Goal: Task Accomplishment & Management: Complete application form

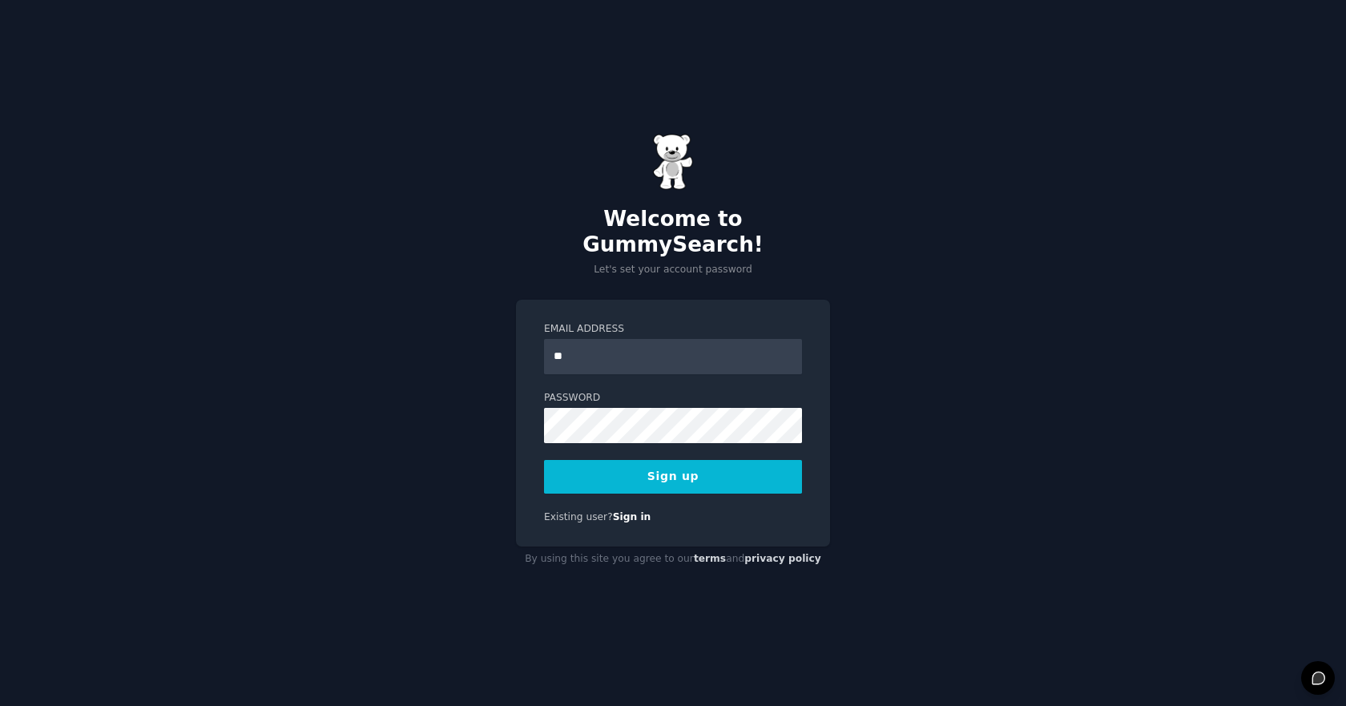
type input "**********"
click at [654, 465] on button "Sign up" at bounding box center [673, 477] width 258 height 34
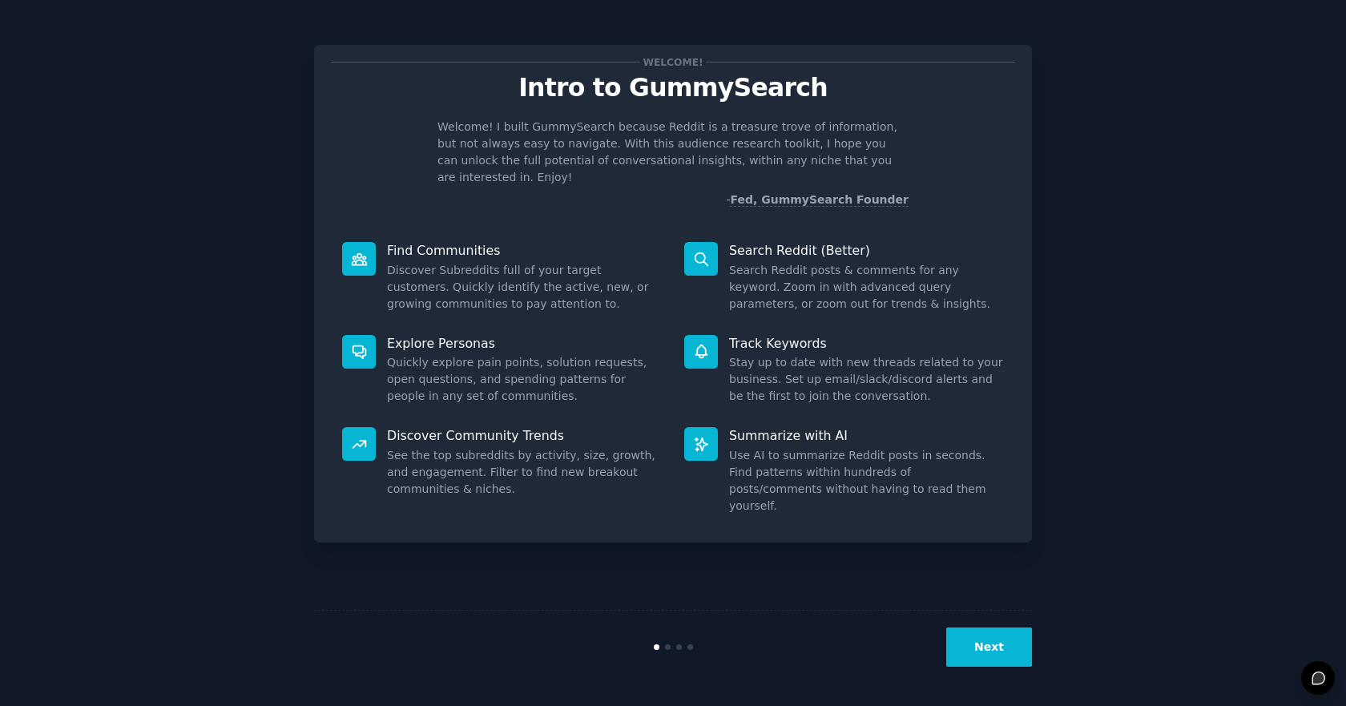
click at [992, 645] on button "Next" at bounding box center [989, 646] width 86 height 39
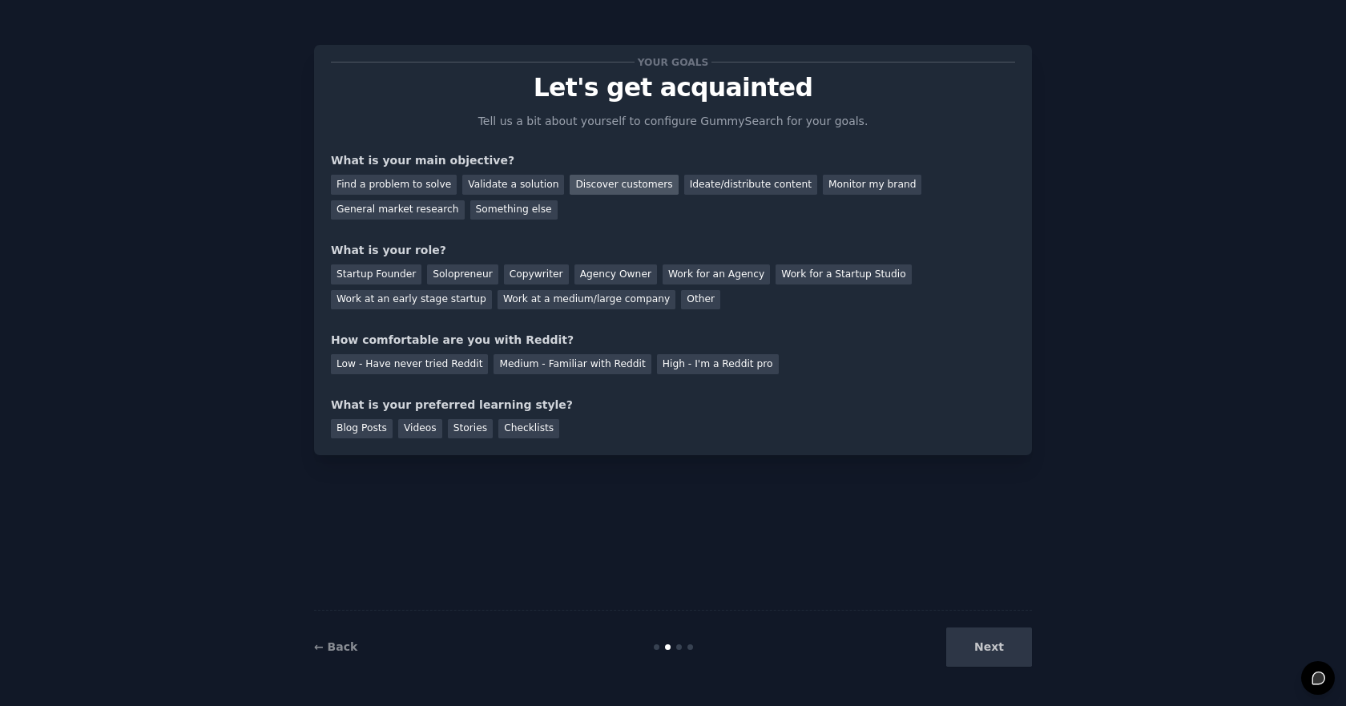
click at [584, 190] on div "Discover customers" at bounding box center [623, 185] width 108 height 20
click at [497, 302] on div "Work at a medium/large company" at bounding box center [586, 300] width 178 height 20
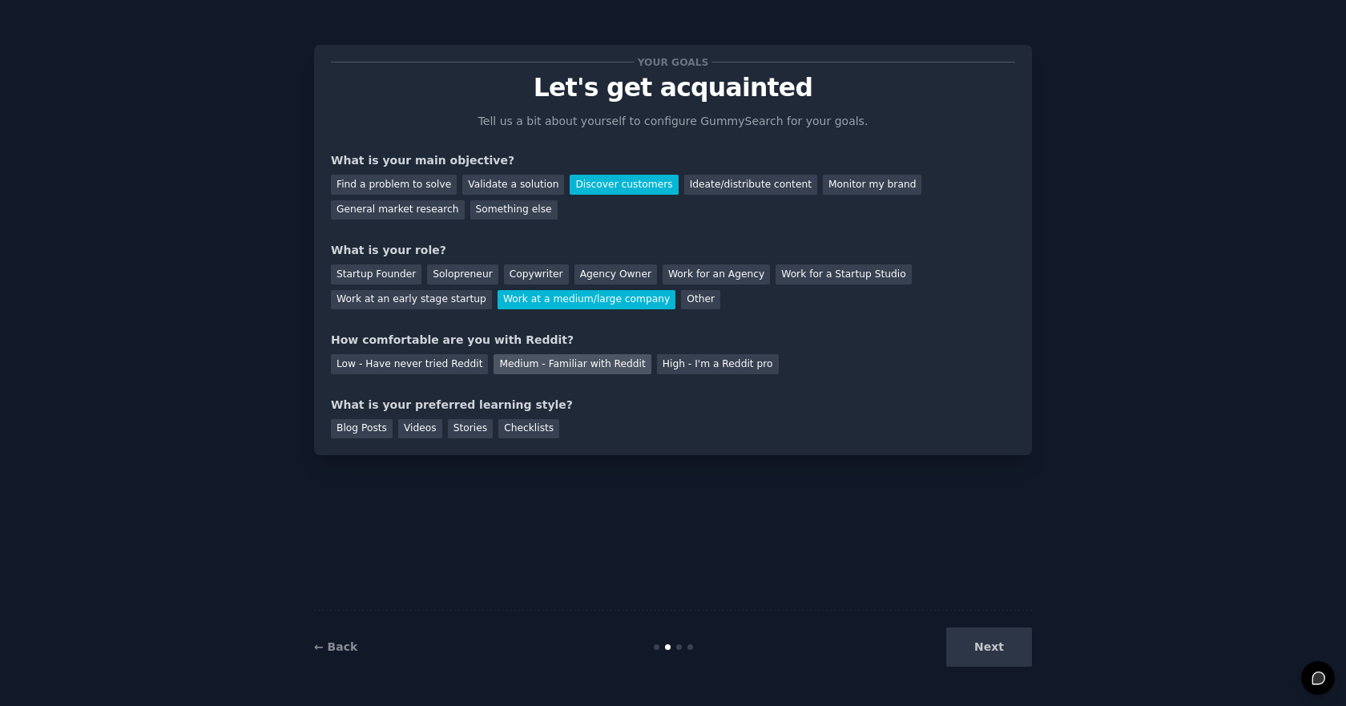
click at [517, 361] on div "Medium - Familiar with Reddit" at bounding box center [571, 364] width 157 height 20
click at [404, 432] on div "Videos" at bounding box center [420, 429] width 44 height 20
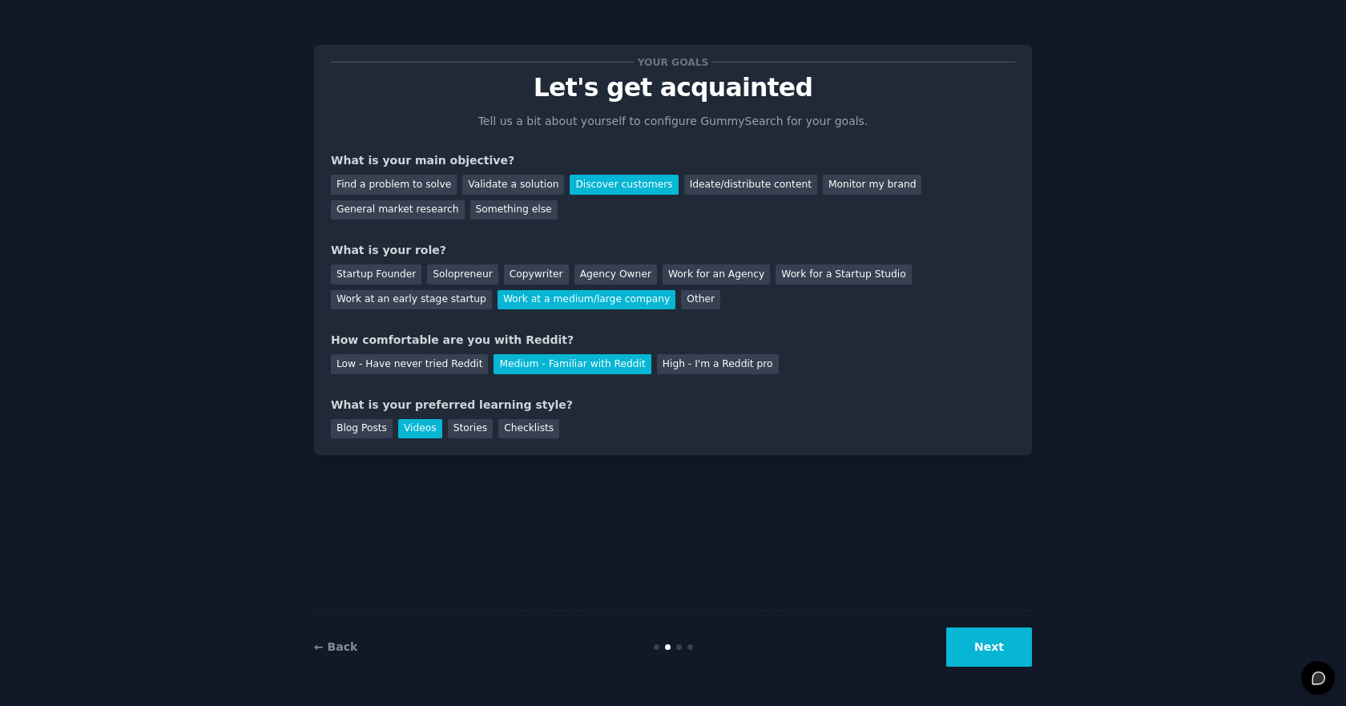
click at [996, 643] on button "Next" at bounding box center [989, 646] width 86 height 39
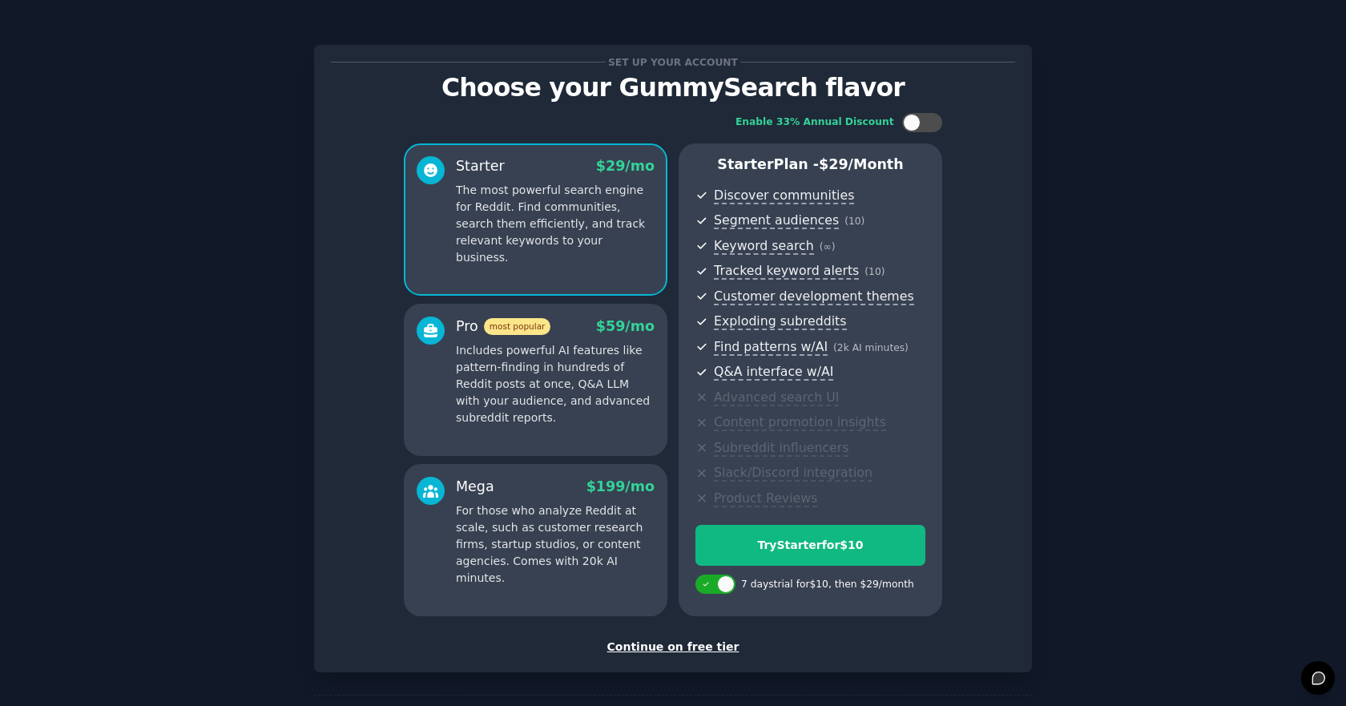
click at [573, 373] on p "Includes powerful AI features like pattern-finding in hundreds of Reddit posts …" at bounding box center [555, 384] width 199 height 84
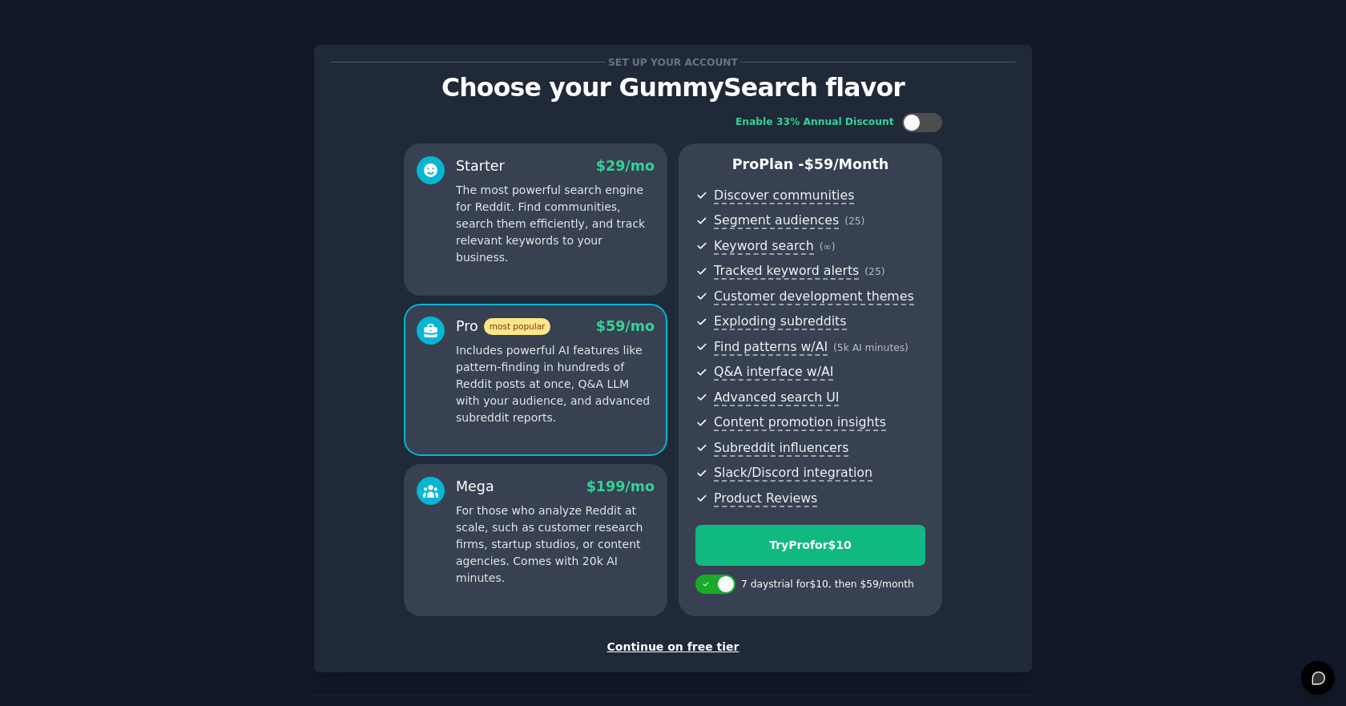
click at [531, 230] on p "The most powerful search engine for Reddit. Find communities, search them effic…" at bounding box center [555, 224] width 199 height 84
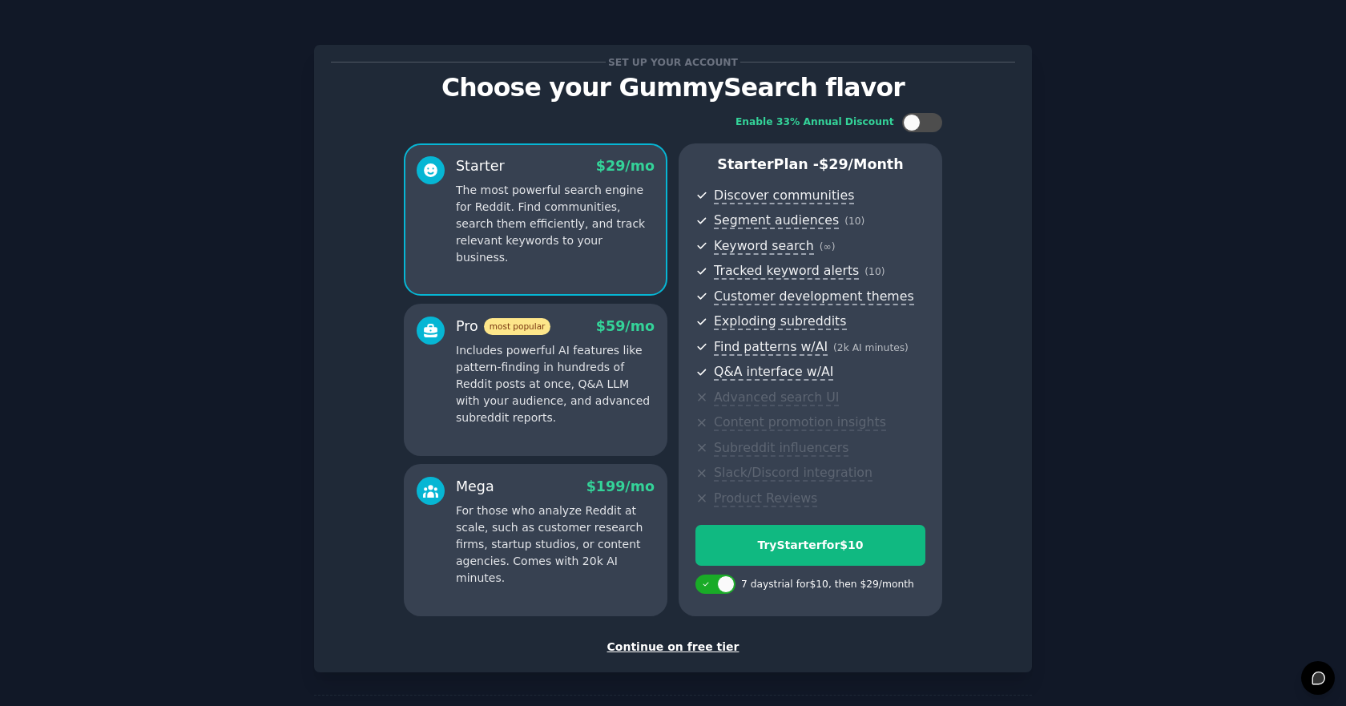
click at [516, 525] on p "For those who analyze Reddit at scale, such as customer research firms, startup…" at bounding box center [555, 544] width 199 height 84
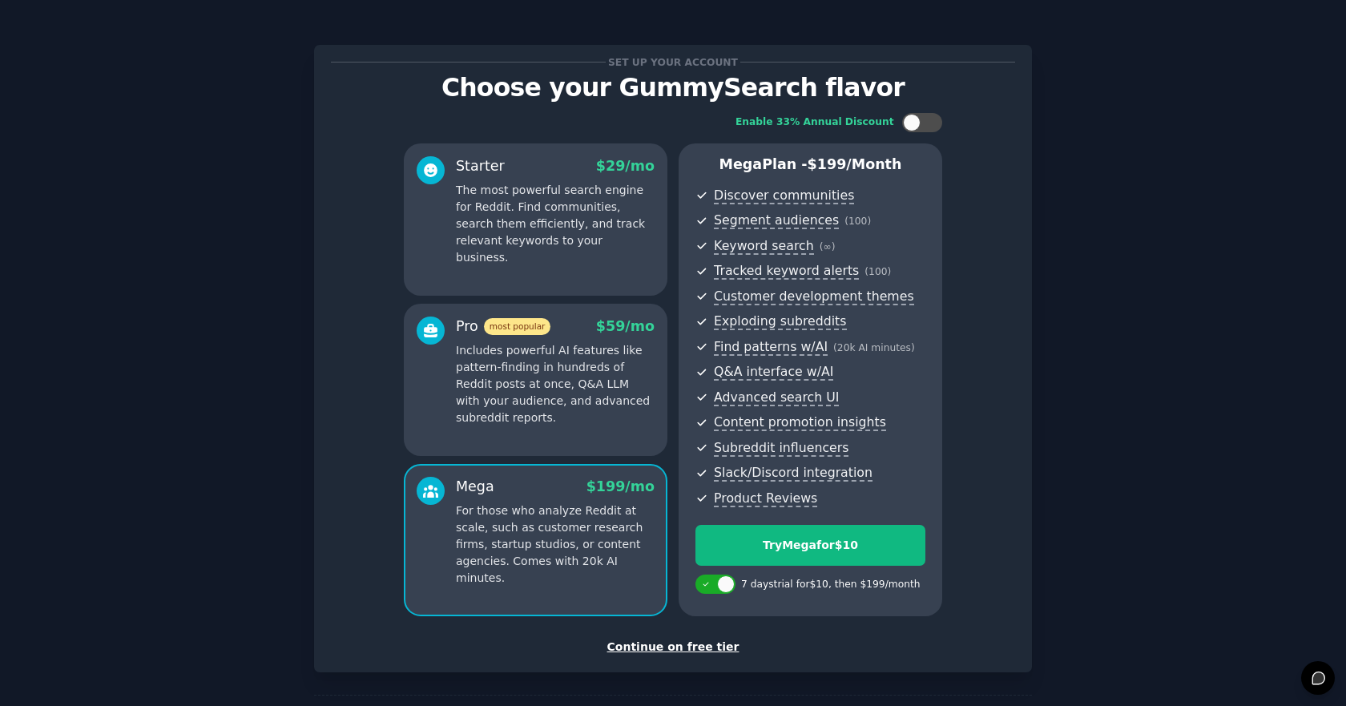
click at [513, 236] on p "The most powerful search engine for Reddit. Find communities, search them effic…" at bounding box center [555, 224] width 199 height 84
